Goal: Information Seeking & Learning: Understand process/instructions

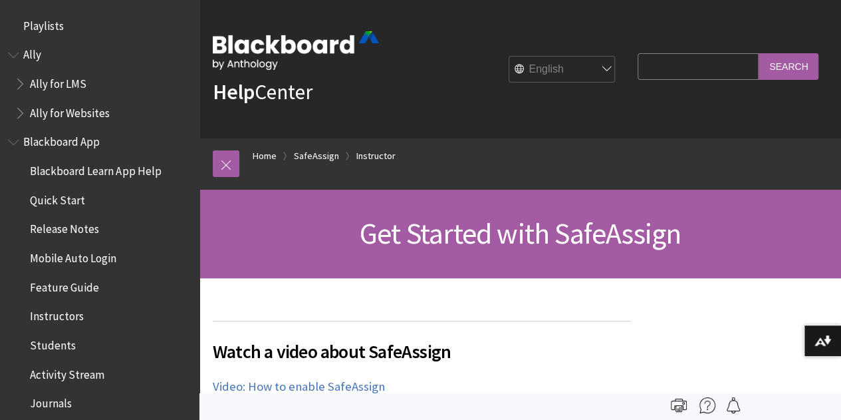
scroll to position [1662, 0]
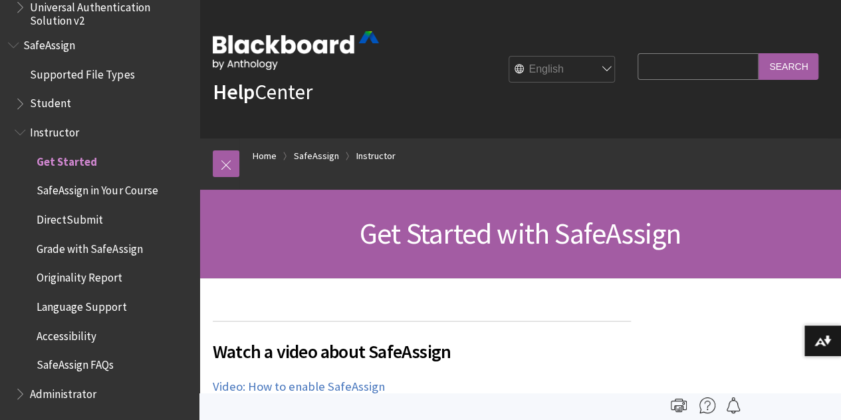
click at [321, 160] on link "SafeAssign" at bounding box center [316, 156] width 45 height 17
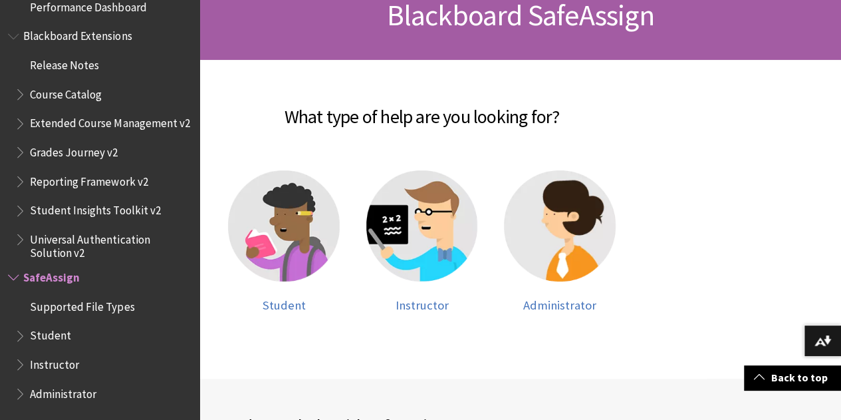
scroll to position [231, 0]
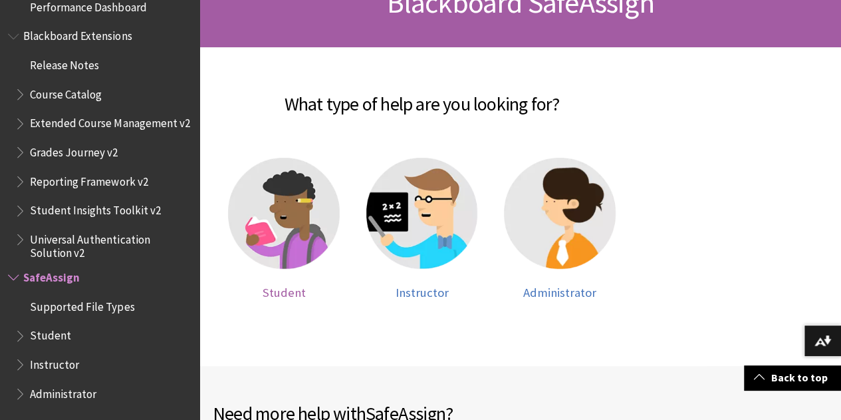
click at [319, 231] on img at bounding box center [284, 214] width 112 height 112
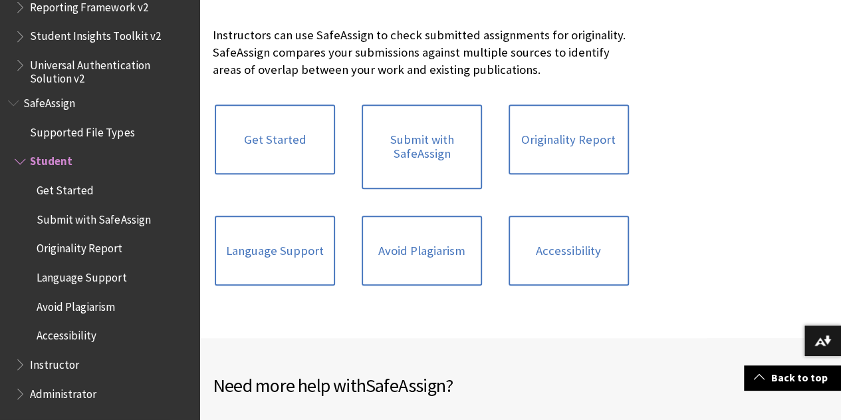
scroll to position [289, 0]
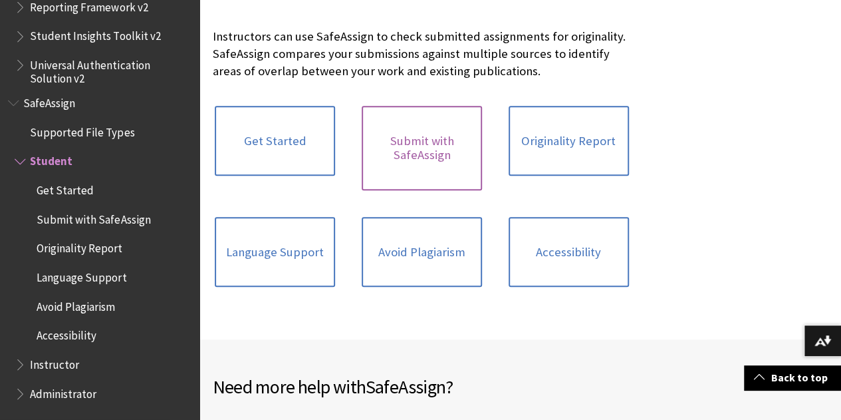
click at [367, 144] on link "Submit with SafeAssign" at bounding box center [422, 148] width 120 height 84
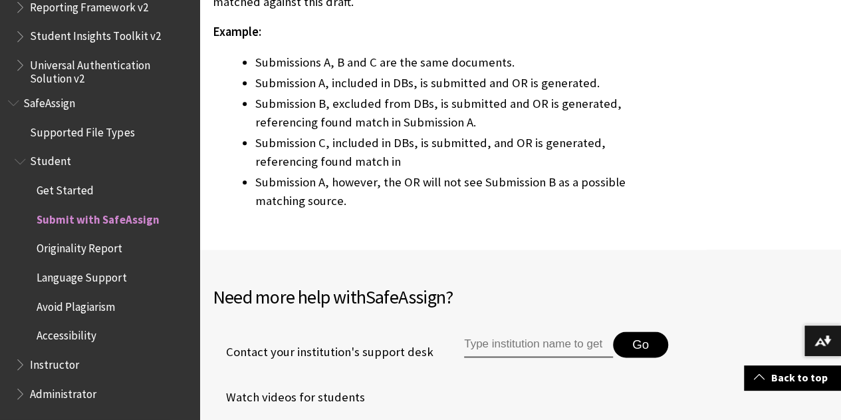
scroll to position [3407, 0]
